Goal: Task Accomplishment & Management: Manage account settings

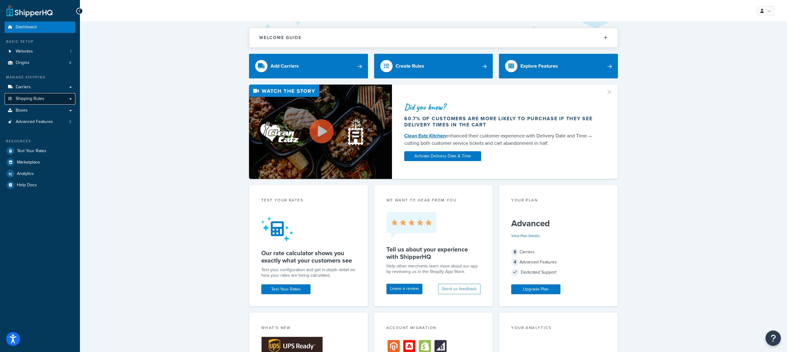
click at [56, 97] on link "Shipping Rules" at bounding box center [40, 98] width 71 height 11
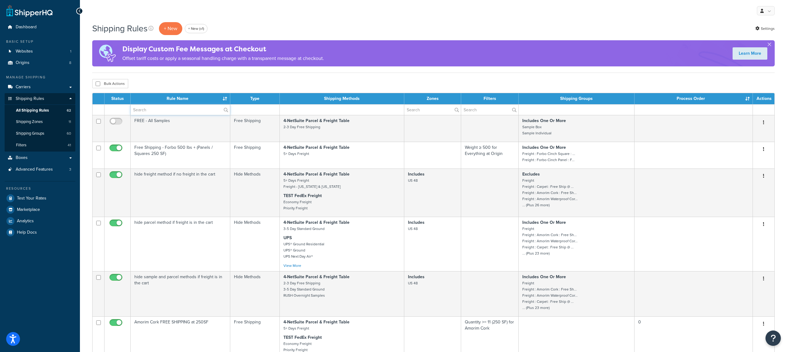
click at [196, 108] on input "text" at bounding box center [180, 109] width 99 height 10
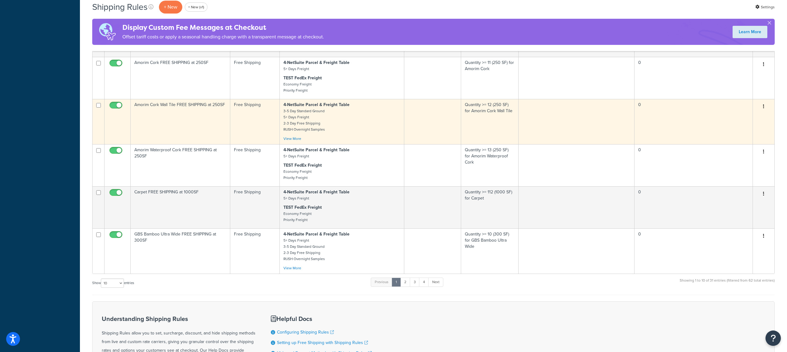
scroll to position [267, 0]
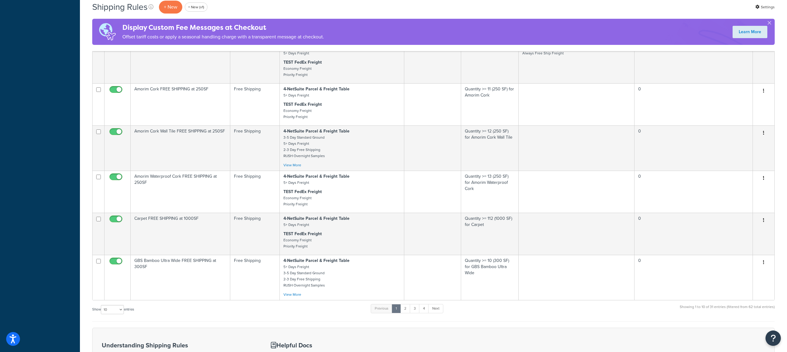
type input "free"
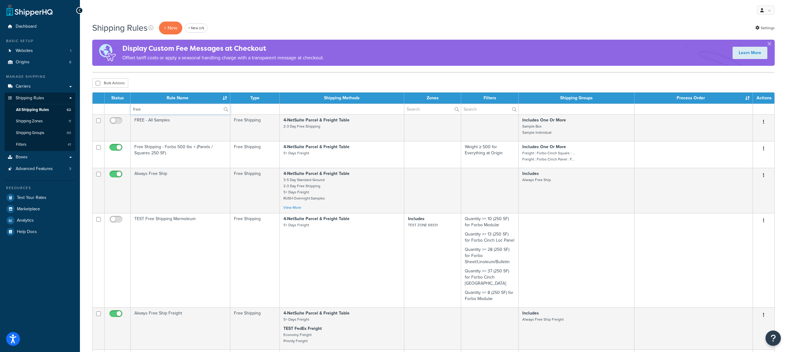
scroll to position [0, 0]
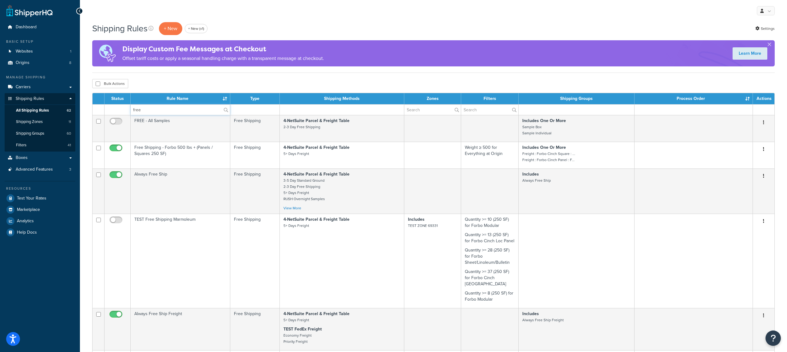
click at [182, 112] on input "free" at bounding box center [180, 109] width 99 height 10
paste input "Forbo Cinch Loc Panel FREE SHIPPING at 250SF"
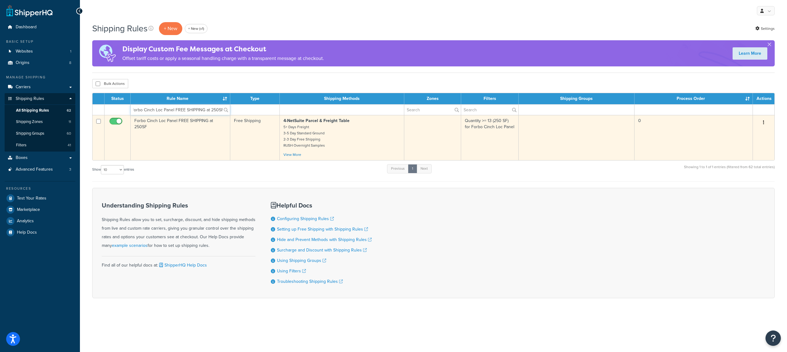
type input "Forbo Cinch Loc Panel FREE SHIPPING at 250SF"
click at [211, 142] on td "Forbo Cinch Loc Panel FREE SHIPPING at 250SF" at bounding box center [181, 137] width 100 height 45
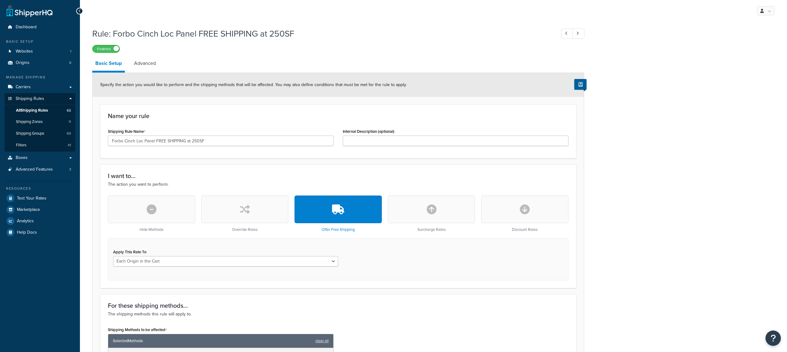
select select "LOCATION"
drag, startPoint x: 506, startPoint y: 274, endPoint x: 495, endPoint y: 273, distance: 11.5
click at [506, 274] on div "Apply This Rate To Each Shipment in the Cart Each Origin in the Cart Each Shipp…" at bounding box center [338, 259] width 460 height 42
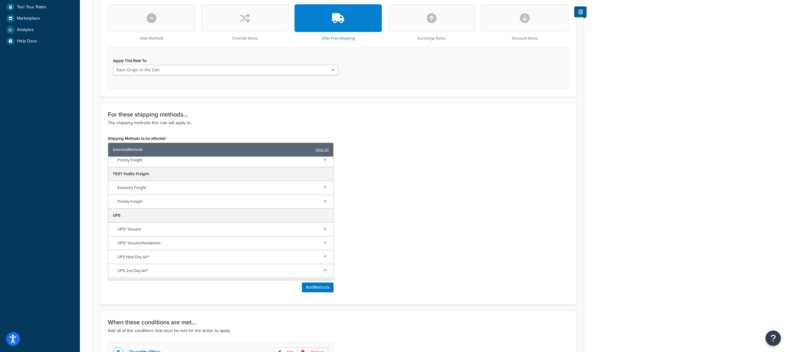
scroll to position [245, 0]
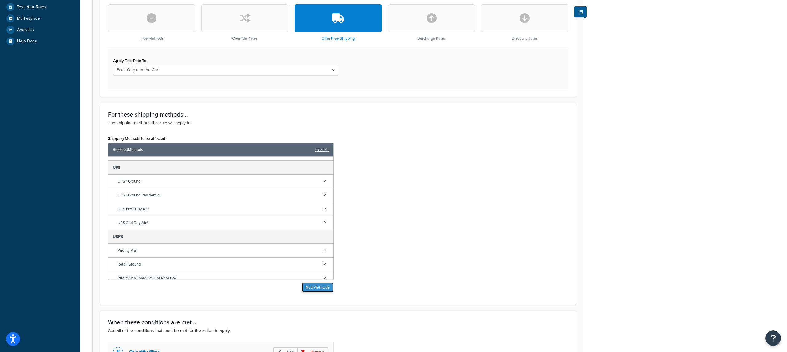
click at [315, 290] on button "Add Methods" at bounding box center [318, 287] width 32 height 10
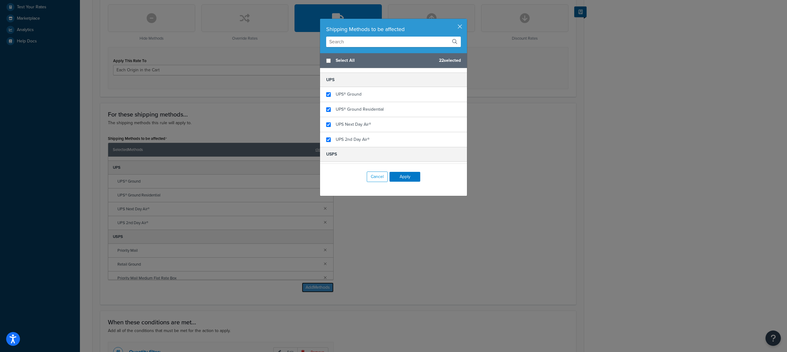
scroll to position [338, 0]
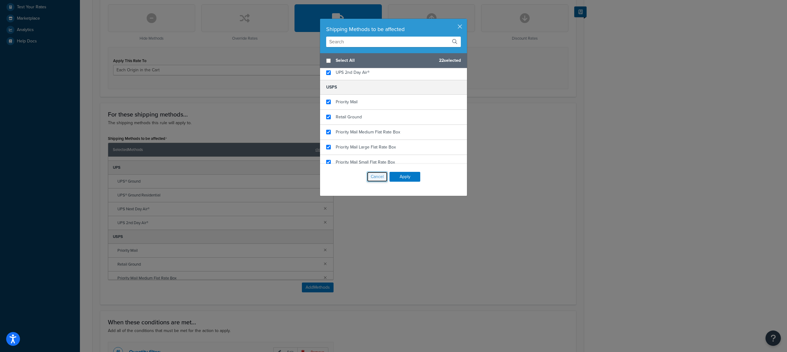
click at [368, 180] on button "Cancel" at bounding box center [377, 176] width 21 height 10
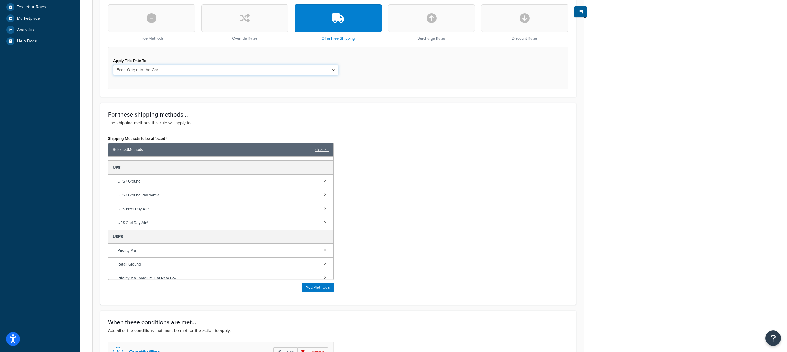
click at [235, 72] on select "Each Shipment in the Cart Each Origin in the Cart Each Shipping Group in the Ca…" at bounding box center [225, 70] width 225 height 10
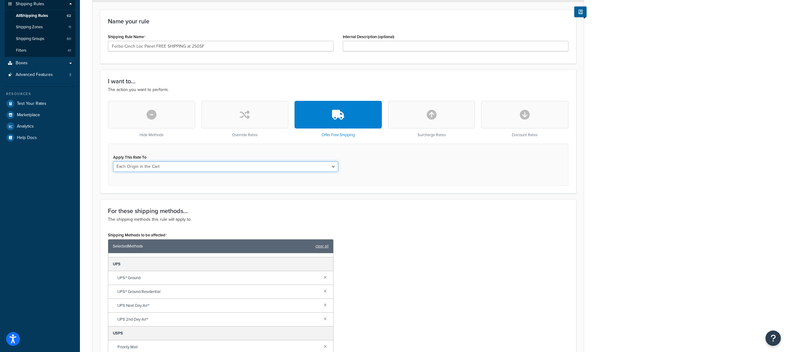
scroll to position [0, 0]
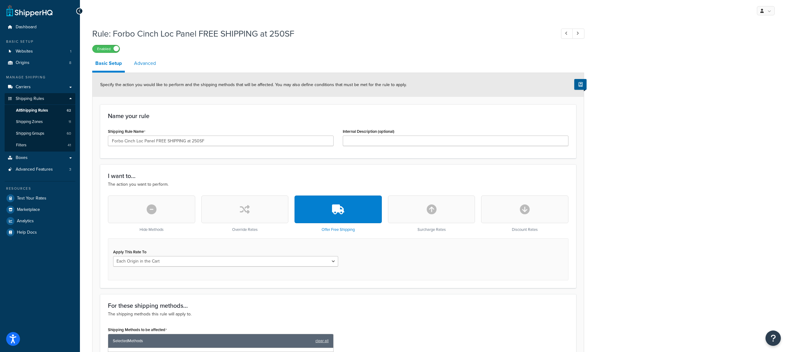
click at [156, 66] on link "Advanced" at bounding box center [145, 63] width 28 height 15
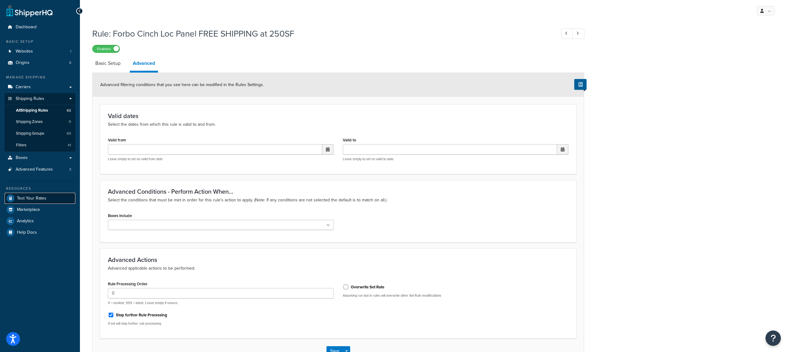
click at [50, 203] on link "Test Your Rates" at bounding box center [40, 198] width 71 height 11
click at [61, 89] on link "Carriers" at bounding box center [40, 86] width 71 height 11
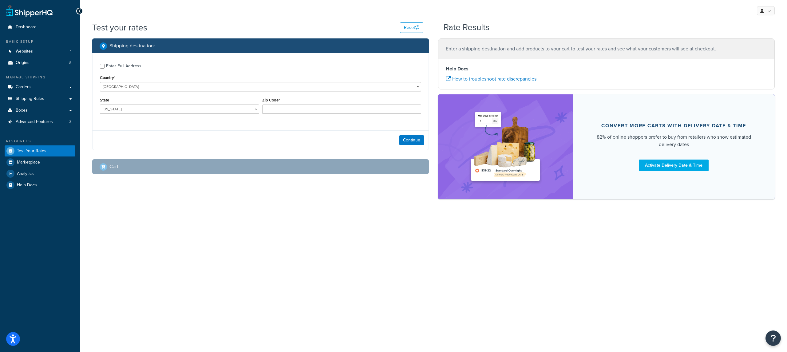
click at [118, 63] on div "Enter Full Address" at bounding box center [123, 66] width 35 height 9
click at [104, 64] on input "Enter Full Address" at bounding box center [102, 66] width 5 height 5
checkbox input "true"
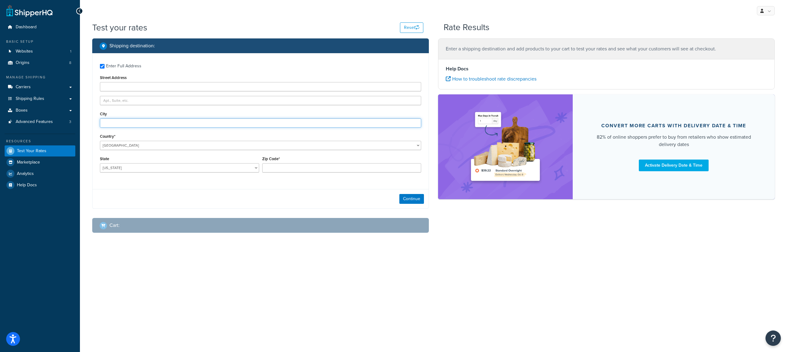
click at [136, 120] on input "City" at bounding box center [260, 122] width 321 height 9
type input "Angora"
click at [179, 167] on select "Alabama Alaska American Samoa Arizona Arkansas Armed Forces Americas Armed Forc…" at bounding box center [179, 167] width 159 height 9
select select "NE"
click at [100, 163] on select "Alabama Alaska American Samoa Arizona Arkansas Armed Forces Americas Armed Forc…" at bounding box center [179, 167] width 159 height 9
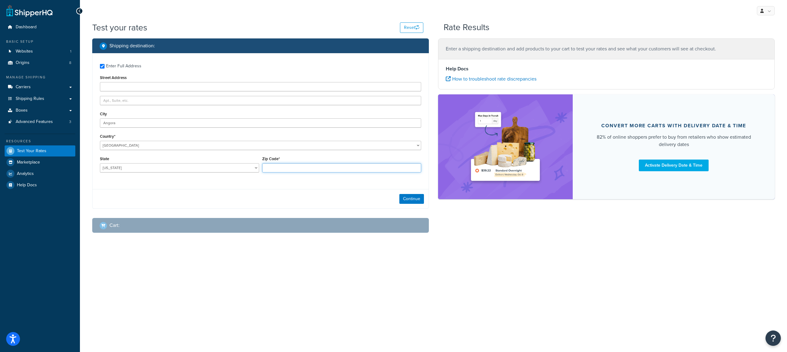
click at [283, 171] on input "Zip Code*" at bounding box center [341, 167] width 159 height 9
type input "69331"
click at [405, 202] on button "Continue" at bounding box center [411, 199] width 25 height 10
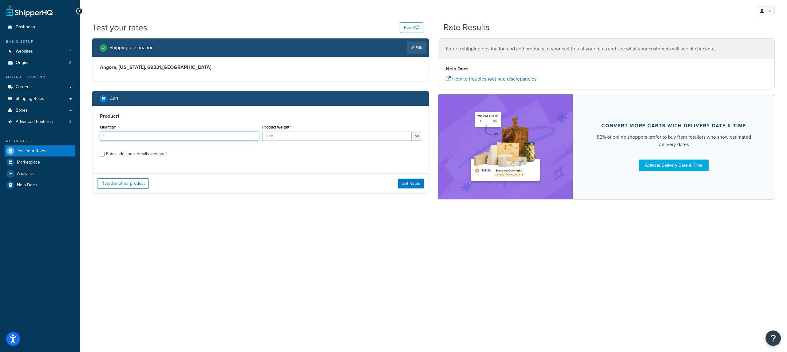
click at [164, 133] on input "1" at bounding box center [179, 136] width 159 height 9
type input "1"
click at [141, 152] on div "Enter additional details (optional)" at bounding box center [136, 154] width 61 height 9
click at [104, 152] on input "Enter additional details (optional)" at bounding box center [102, 154] width 5 height 5
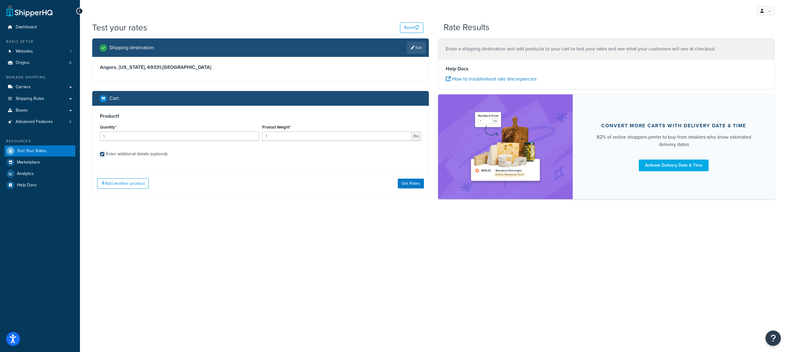
checkbox input "true"
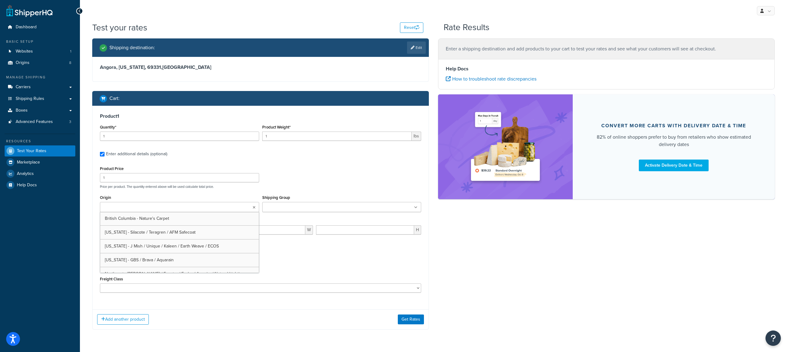
click at [199, 208] on ul at bounding box center [179, 207] width 159 height 10
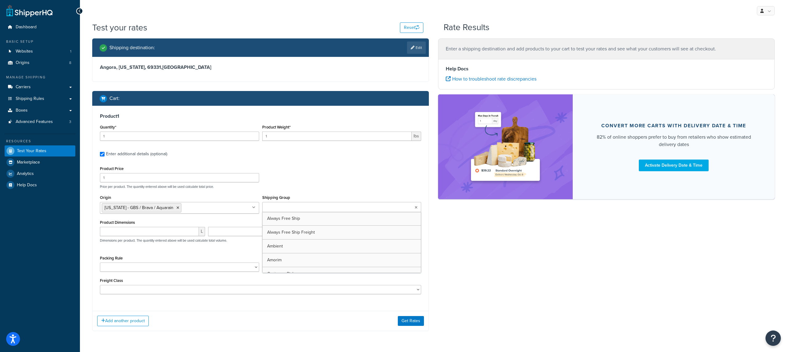
click at [276, 211] on input "Shipping Group" at bounding box center [291, 207] width 54 height 7
type input "parc"
click at [301, 174] on div "Product Price 1 Price per product. The quantity entered above will be used calc…" at bounding box center [260, 176] width 324 height 24
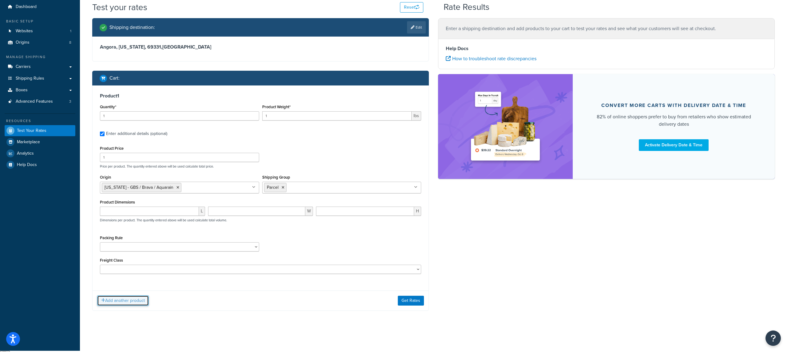
click at [134, 303] on button "Add another product" at bounding box center [123, 300] width 52 height 10
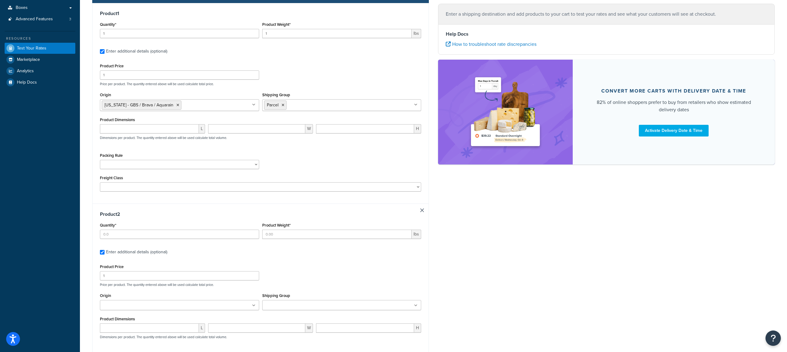
scroll to position [111, 0]
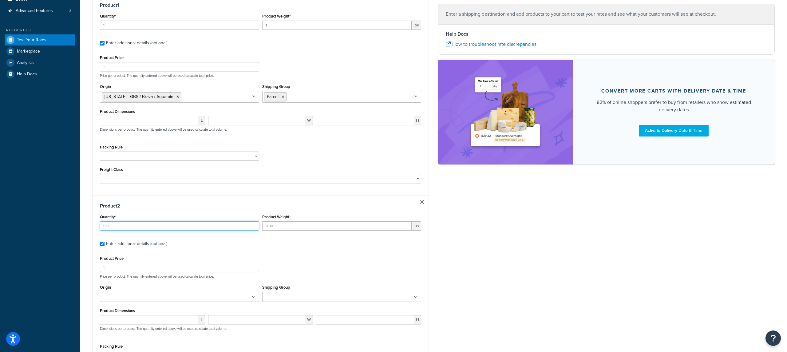
click at [139, 226] on input "Quantity*" at bounding box center [179, 225] width 159 height 9
type input "14"
type input "122"
click at [136, 270] on input "1" at bounding box center [179, 267] width 159 height 9
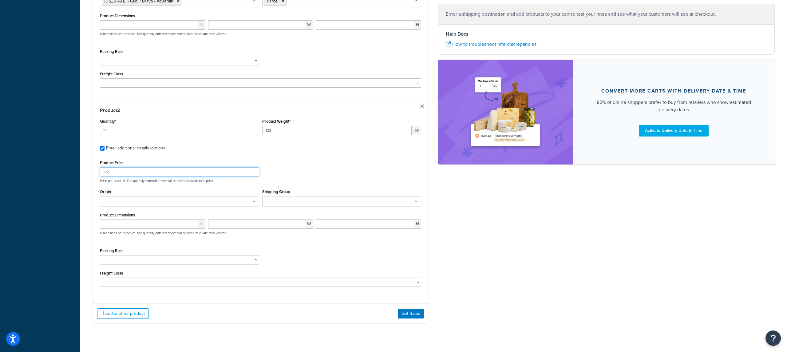
scroll to position [217, 0]
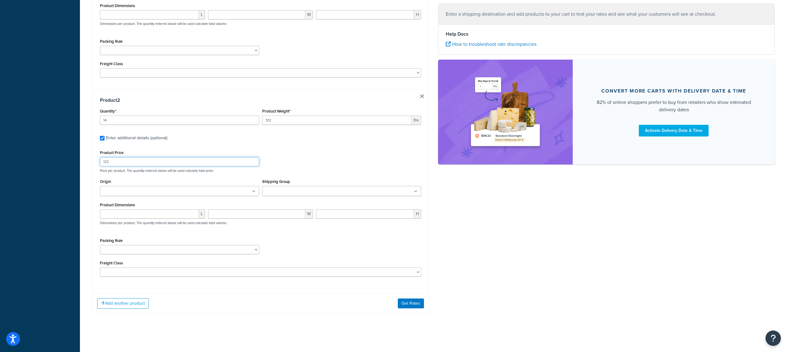
type input "122"
click at [316, 191] on ul at bounding box center [341, 191] width 159 height 10
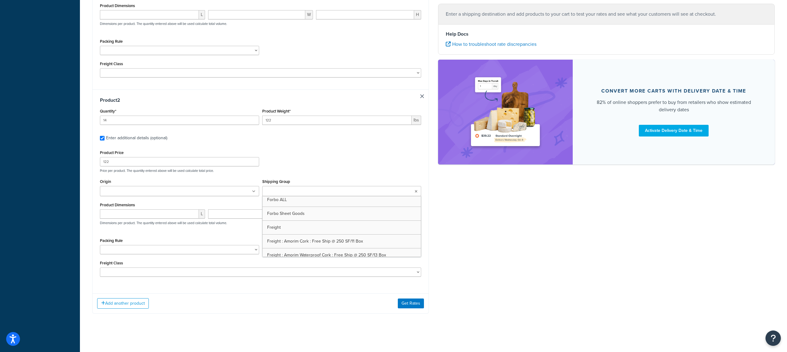
scroll to position [133, 0]
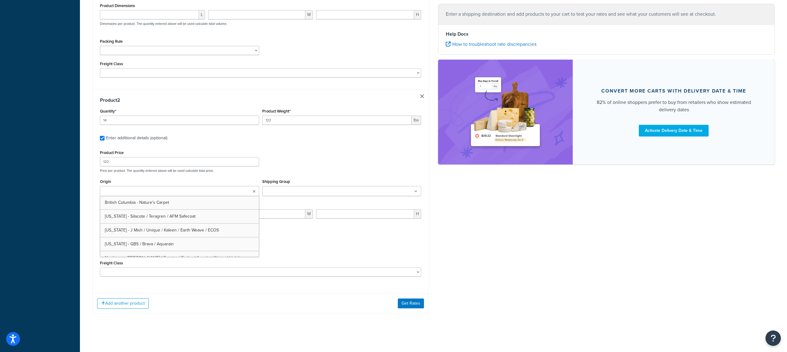
click at [207, 191] on ul at bounding box center [179, 191] width 159 height 10
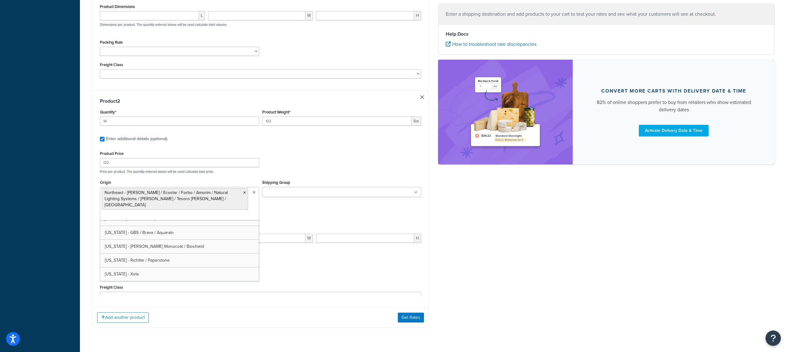
scroll to position [217, 0]
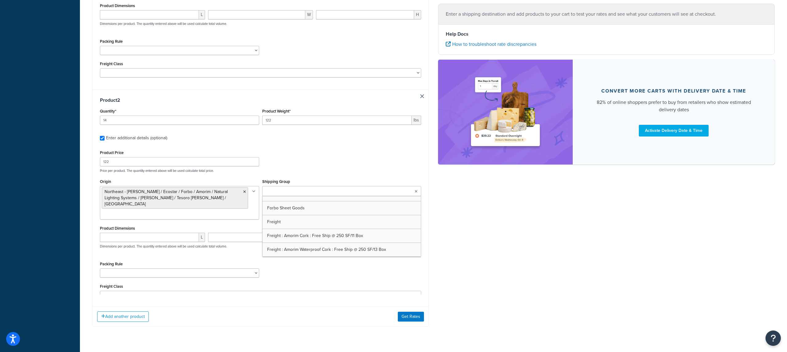
click at [307, 195] on input "Shipping Group" at bounding box center [291, 191] width 54 height 7
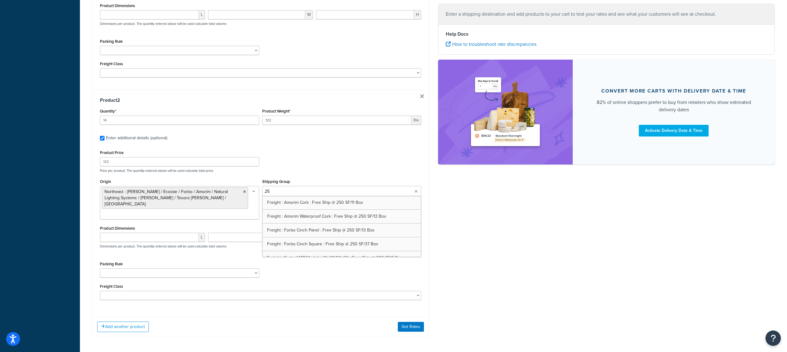
type input "250"
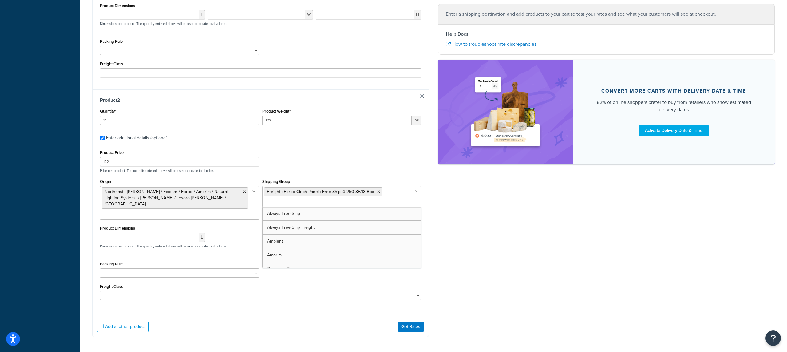
click at [337, 129] on div "Product Weight* 122 lbs" at bounding box center [342, 118] width 162 height 22
click at [414, 324] on button "Get Rates" at bounding box center [411, 327] width 26 height 10
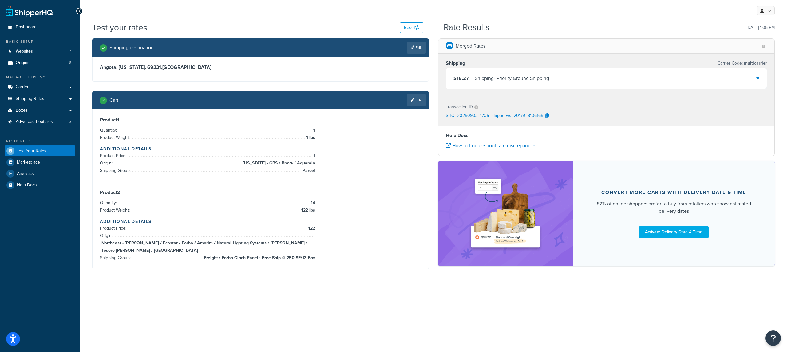
click at [520, 86] on div "$18.27 Shipping - Priority Ground Shipping" at bounding box center [606, 78] width 321 height 21
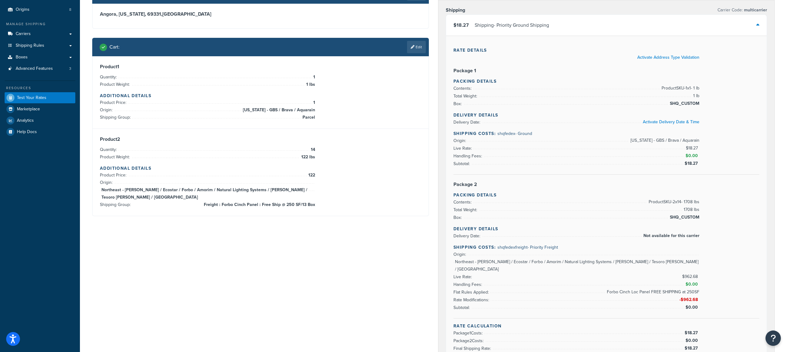
scroll to position [52, 0]
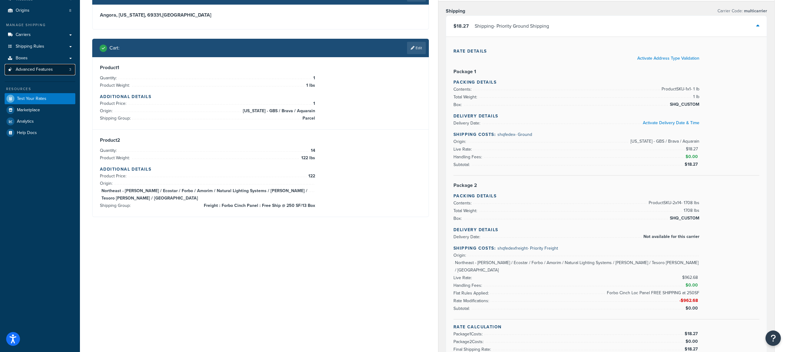
click at [58, 73] on link "Advanced Features 3" at bounding box center [40, 69] width 71 height 11
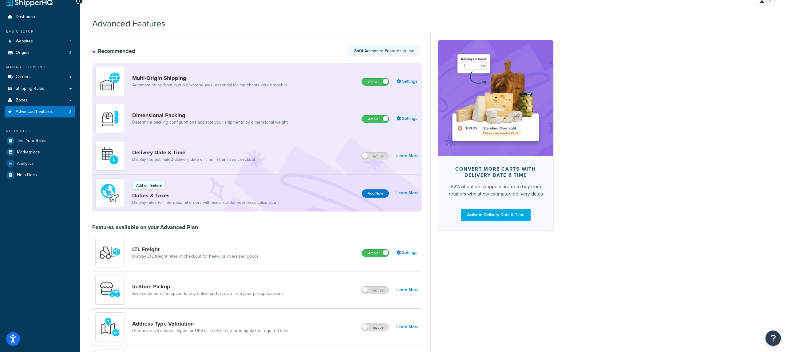
scroll to position [19, 0]
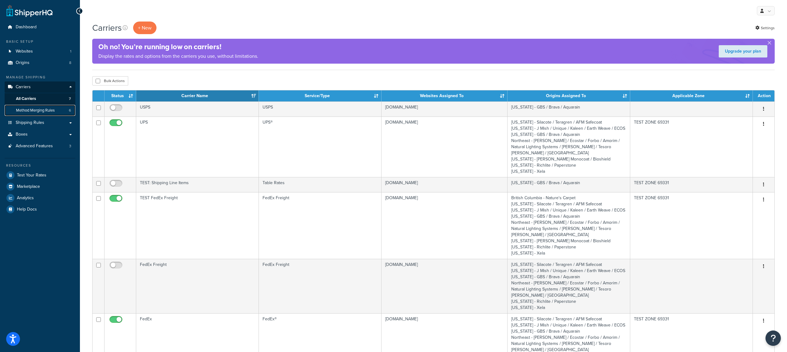
click at [48, 112] on span "Method Merging Rules" at bounding box center [35, 110] width 39 height 5
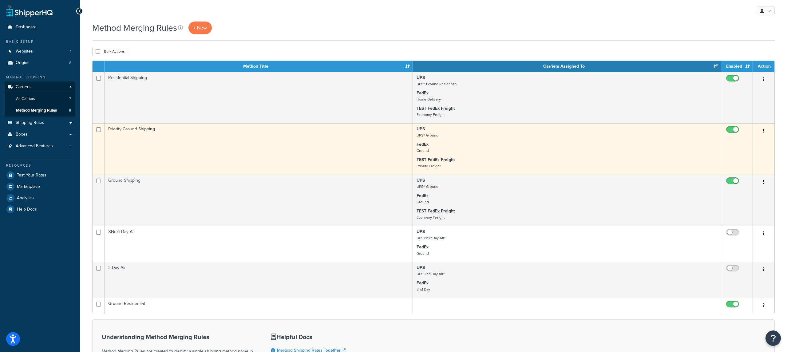
click at [351, 168] on td "Priority Ground Shipping" at bounding box center [258, 148] width 308 height 51
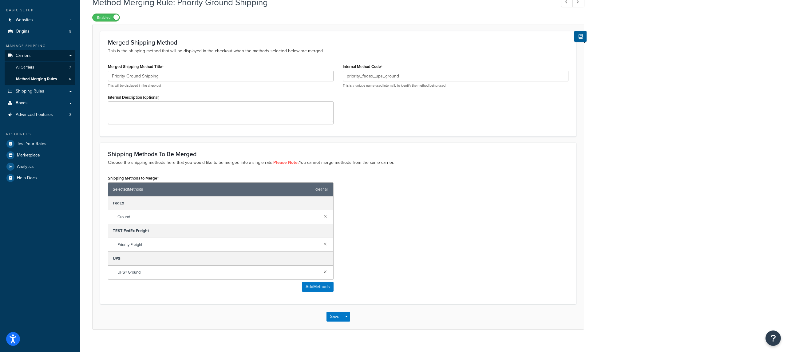
scroll to position [34, 0]
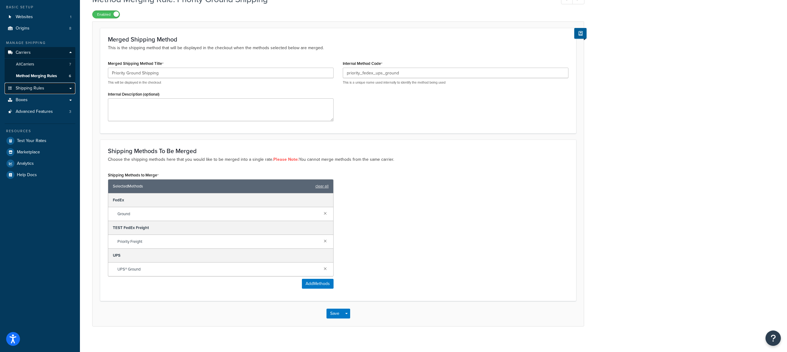
click at [44, 90] on link "Shipping Rules" at bounding box center [40, 88] width 71 height 11
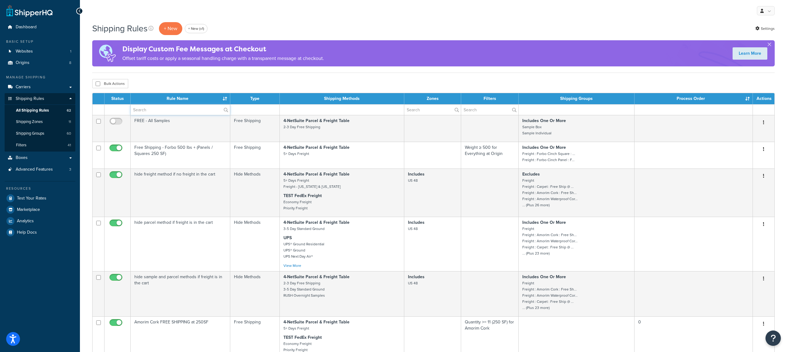
click at [188, 113] on input "text" at bounding box center [180, 109] width 99 height 10
click at [370, 86] on div "Bulk Actions Duplicate Delete" at bounding box center [433, 83] width 682 height 9
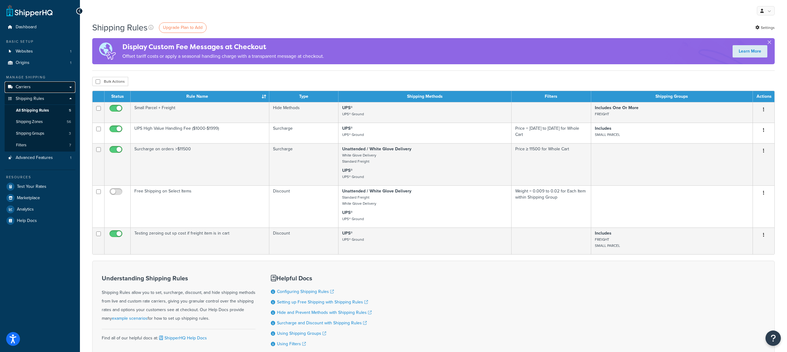
click at [57, 85] on link "Carriers" at bounding box center [40, 86] width 71 height 11
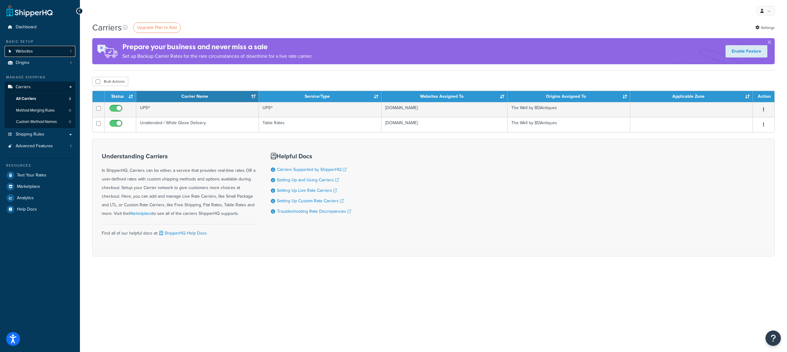
click at [57, 51] on link "Websites 1" at bounding box center [40, 51] width 71 height 11
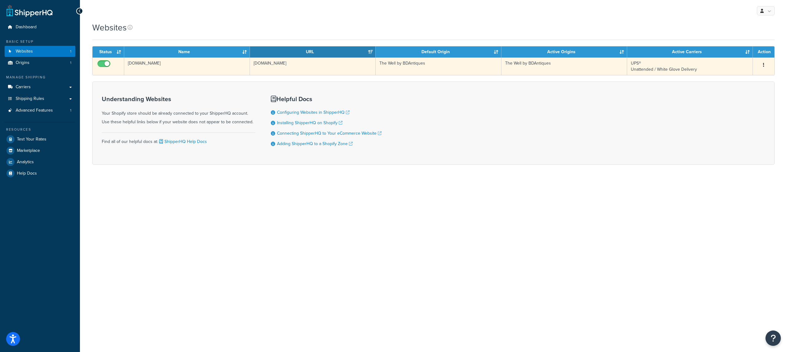
click at [203, 74] on td "[DOMAIN_NAME]" at bounding box center [187, 66] width 126 height 18
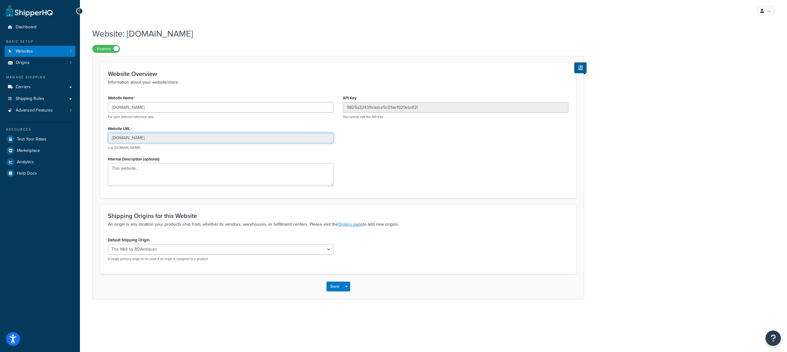
click at [188, 138] on input "[DOMAIN_NAME]" at bounding box center [221, 138] width 226 height 10
click at [50, 87] on link "Carriers" at bounding box center [40, 86] width 71 height 11
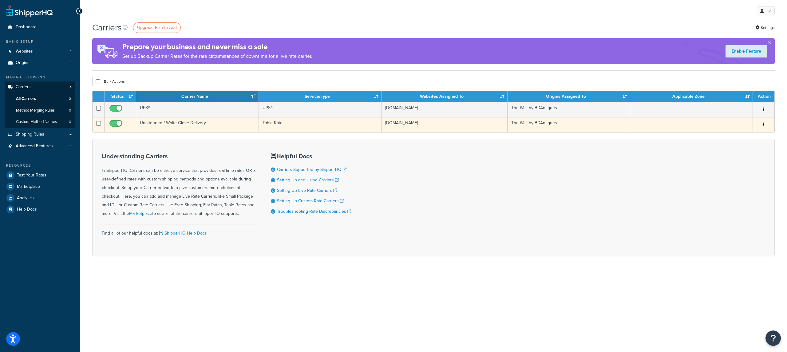
click at [186, 128] on td "Unattended / White Glove Delivery" at bounding box center [197, 124] width 123 height 15
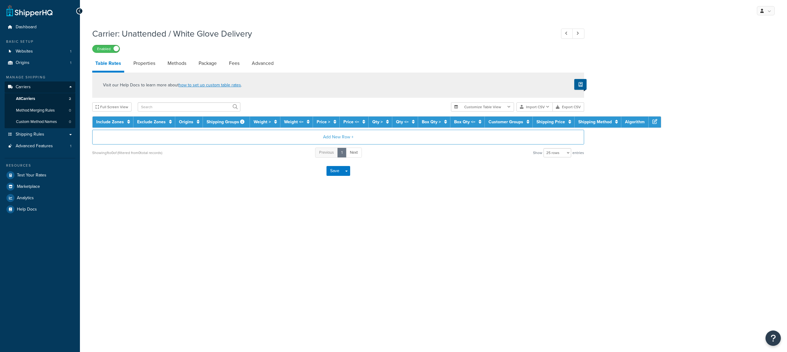
select select "25"
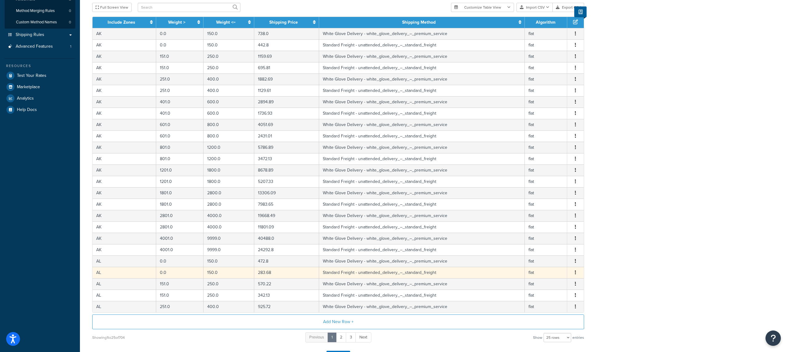
scroll to position [98, 0]
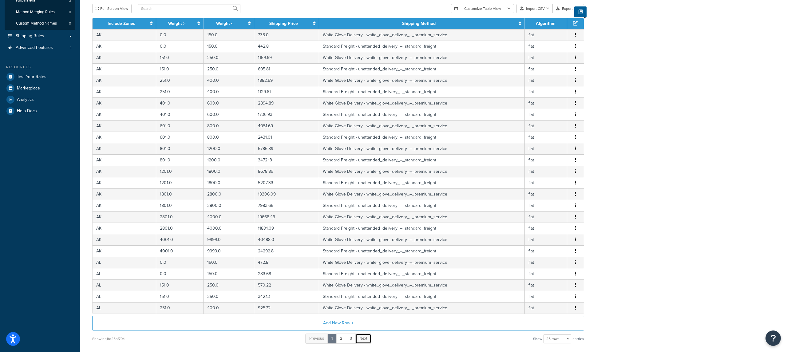
click at [369, 344] on link "Next" at bounding box center [363, 338] width 16 height 10
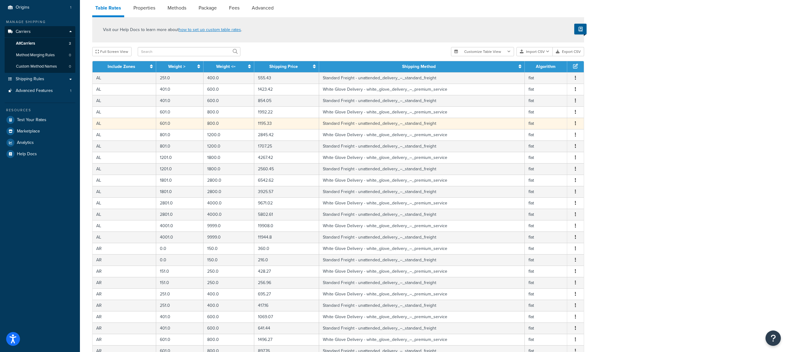
scroll to position [149, 0]
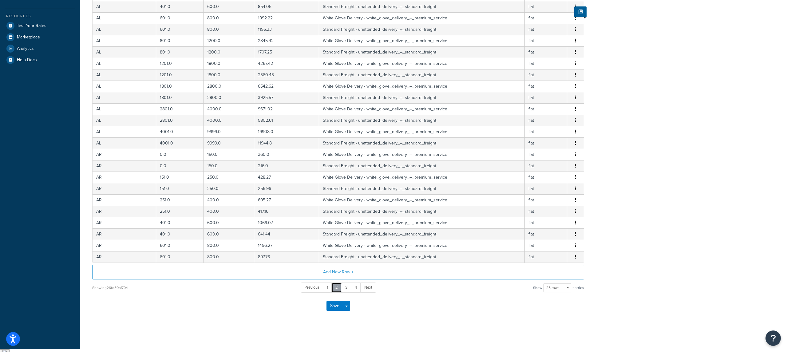
click at [331, 293] on link "2" at bounding box center [336, 287] width 10 height 10
click at [329, 293] on link "1" at bounding box center [327, 287] width 9 height 10
